Goal: Information Seeking & Learning: Learn about a topic

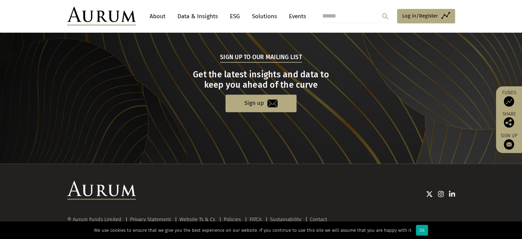
scroll to position [722, 0]
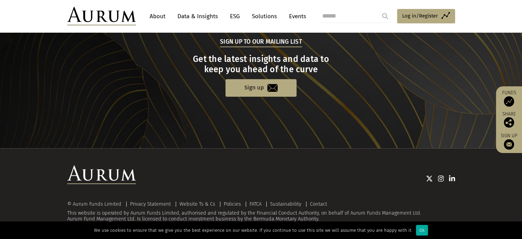
drag, startPoint x: 125, startPoint y: 165, endPoint x: 127, endPoint y: 128, distance: 37.2
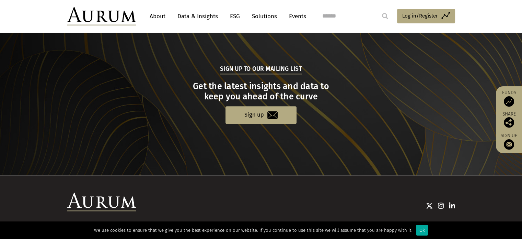
scroll to position [128, 0]
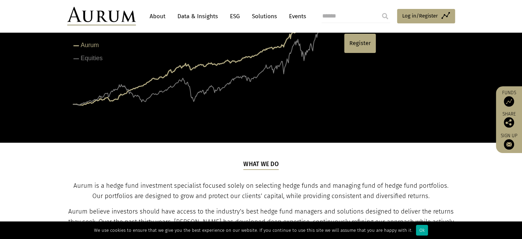
drag, startPoint x: 149, startPoint y: 140, endPoint x: 179, endPoint y: 10, distance: 132.7
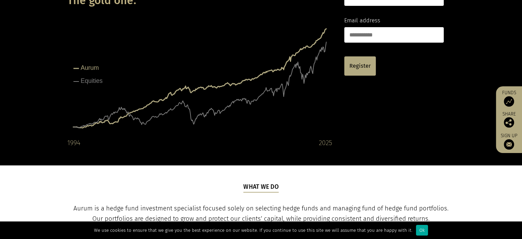
scroll to position [0, 0]
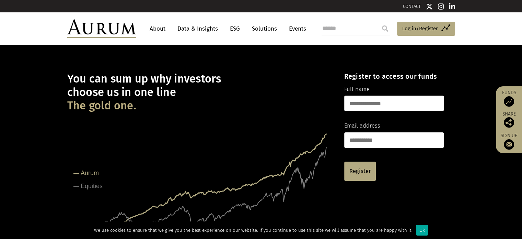
drag, startPoint x: 323, startPoint y: 145, endPoint x: 316, endPoint y: 154, distance: 12.0
click at [322, 161] on rect at bounding box center [199, 184] width 265 height 137
click at [185, 28] on link "Data & Insights" at bounding box center [197, 28] width 47 height 13
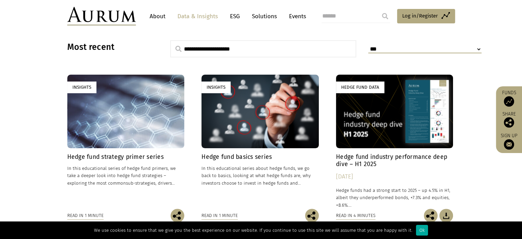
scroll to position [275, 0]
